Goal: Information Seeking & Learning: Learn about a topic

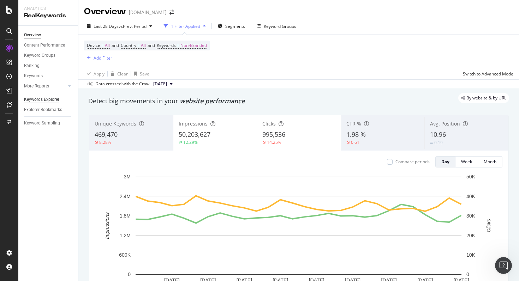
click at [50, 99] on div "Keywords Explorer" at bounding box center [41, 99] width 35 height 7
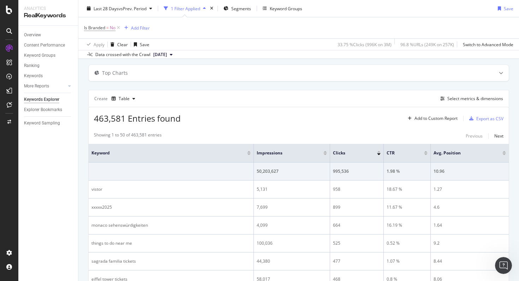
scroll to position [45, 0]
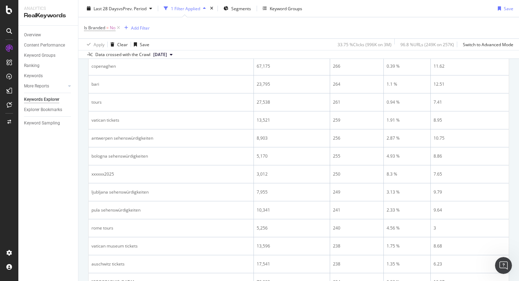
scroll to position [584, 0]
